Goal: Information Seeking & Learning: Learn about a topic

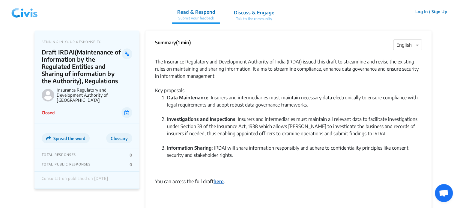
click at [219, 181] on strong "here" at bounding box center [218, 182] width 10 height 6
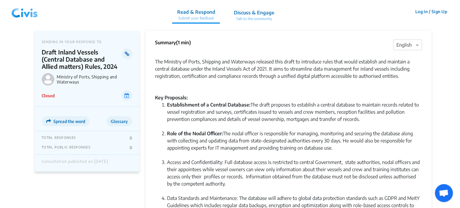
click at [126, 52] on icon at bounding box center [127, 54] width 4 height 5
